Goal: Information Seeking & Learning: Learn about a topic

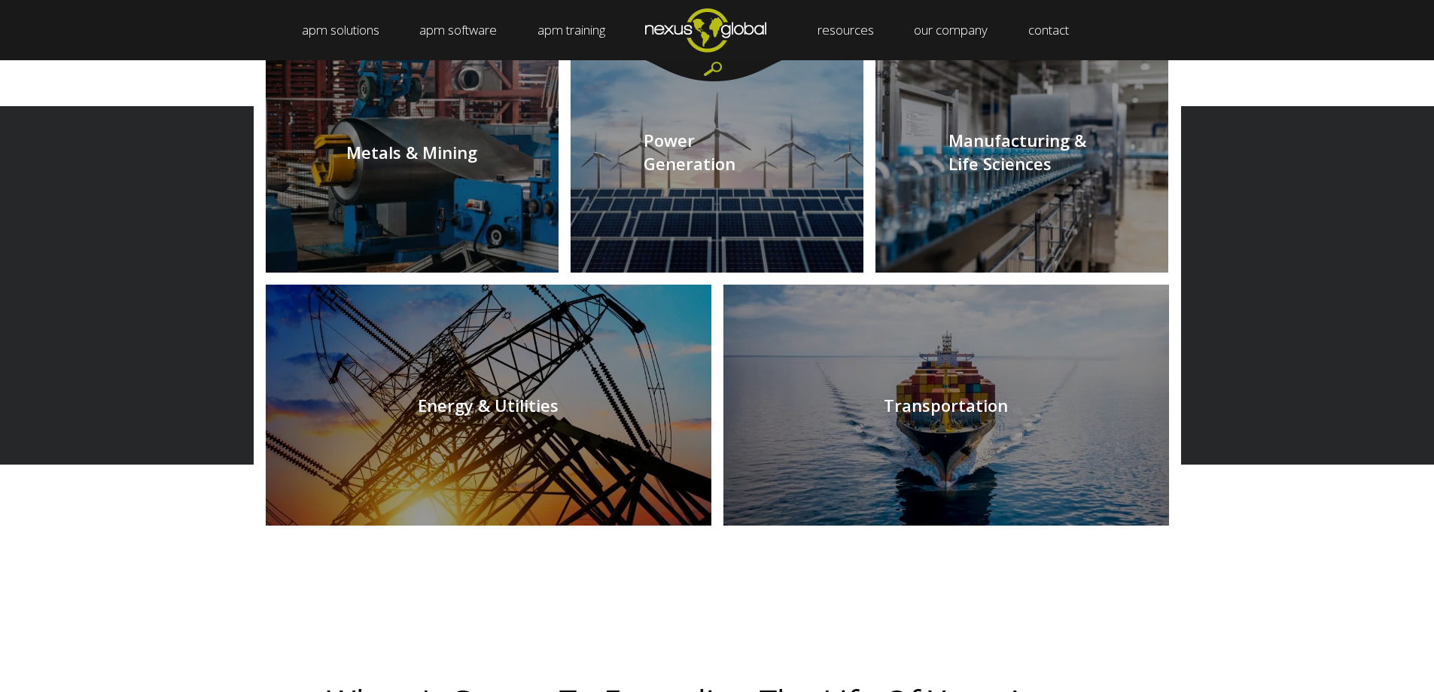
scroll to position [1581, 0]
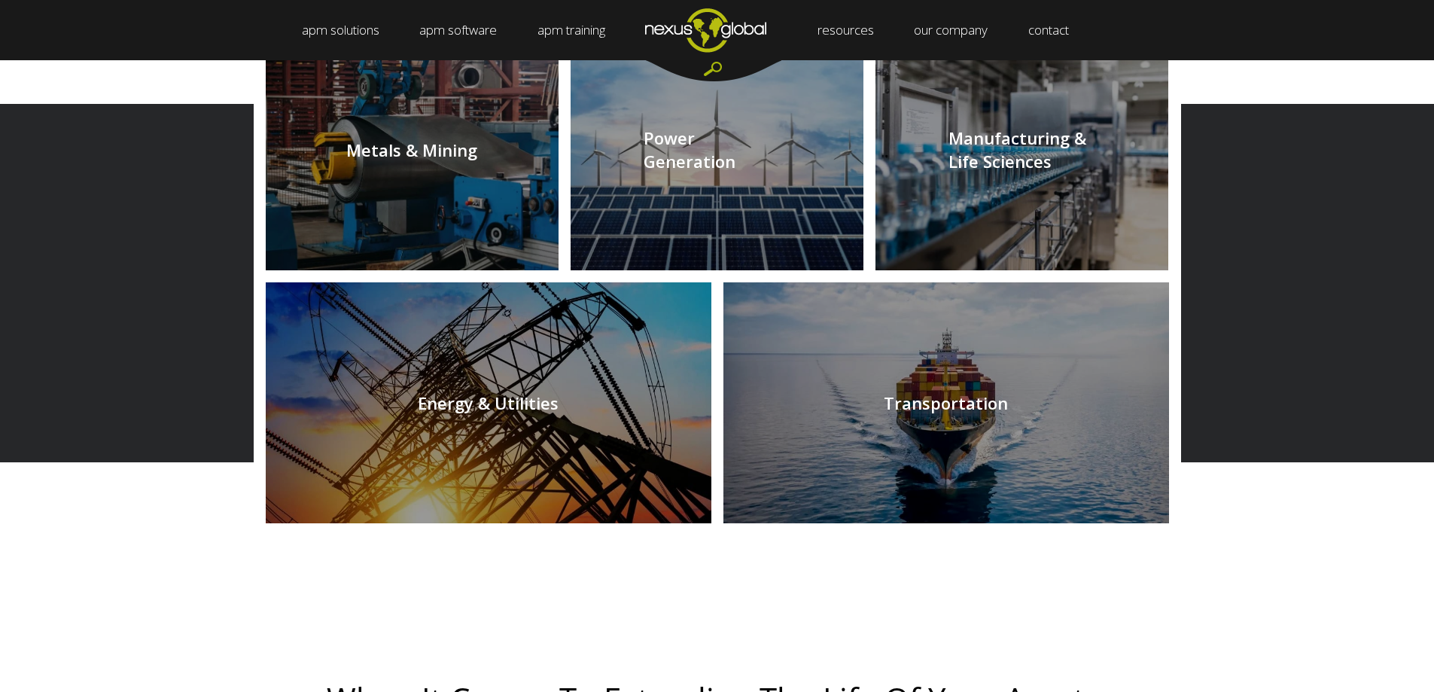
click at [947, 399] on link at bounding box center [946, 402] width 446 height 241
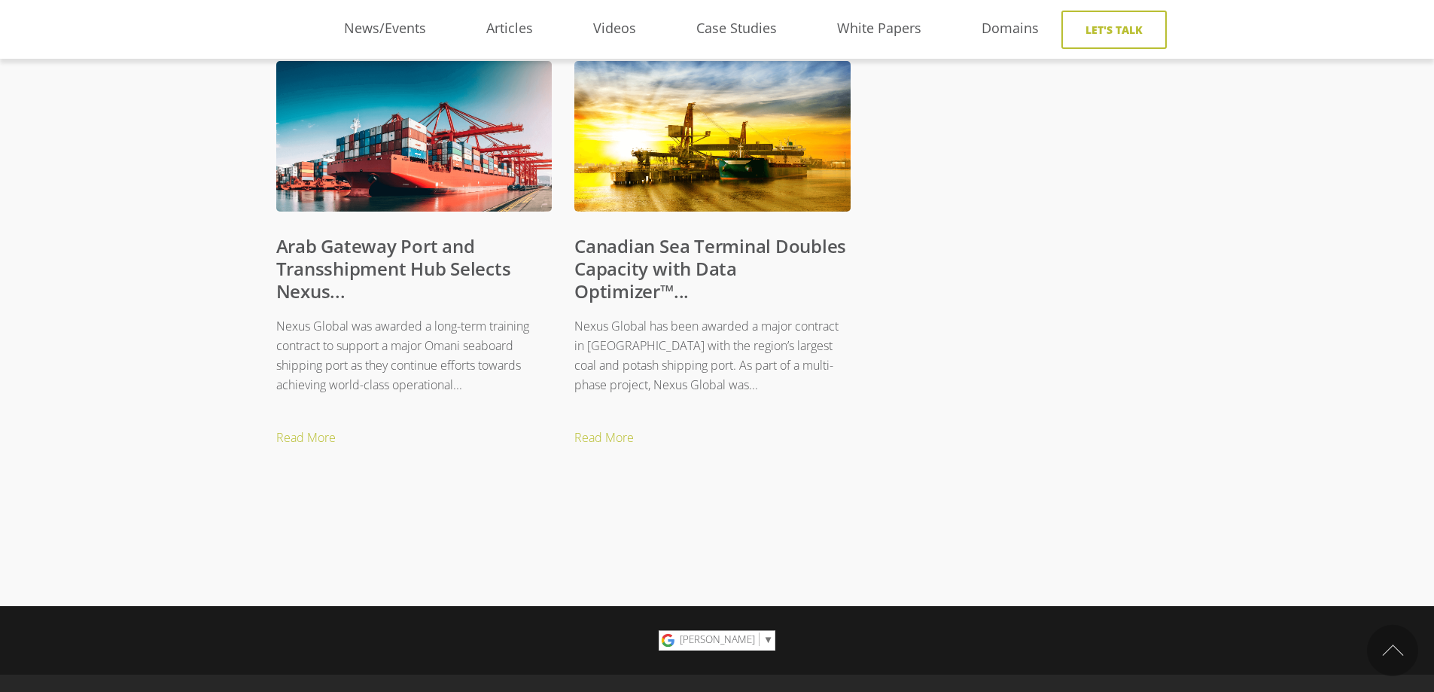
scroll to position [677, 0]
